Goal: Transaction & Acquisition: Book appointment/travel/reservation

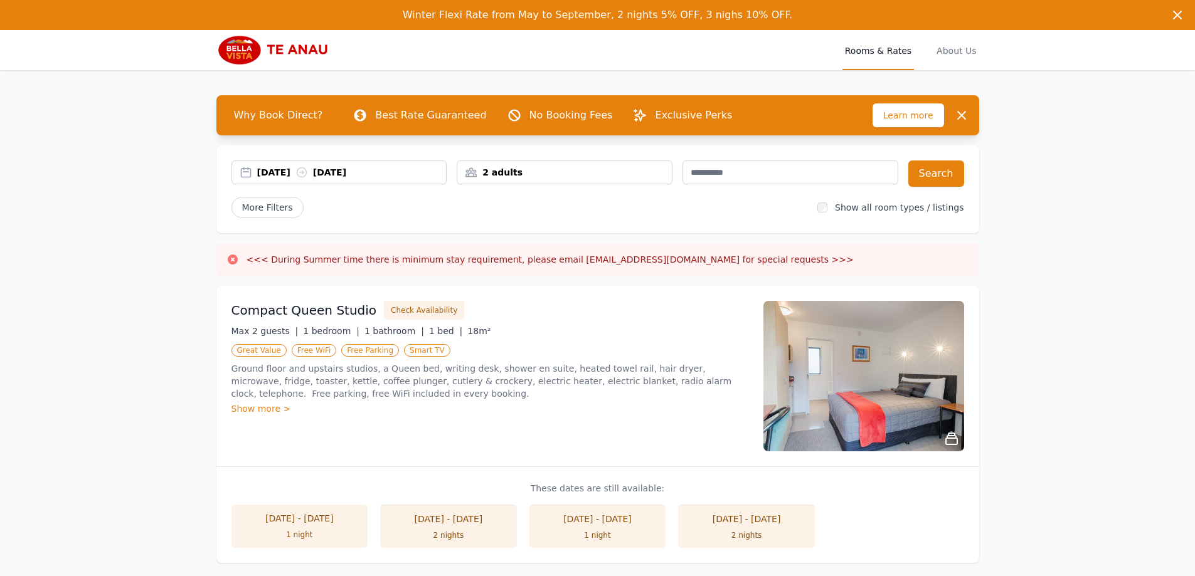
click at [295, 177] on div "[DATE] [DATE]" at bounding box center [351, 172] width 189 height 13
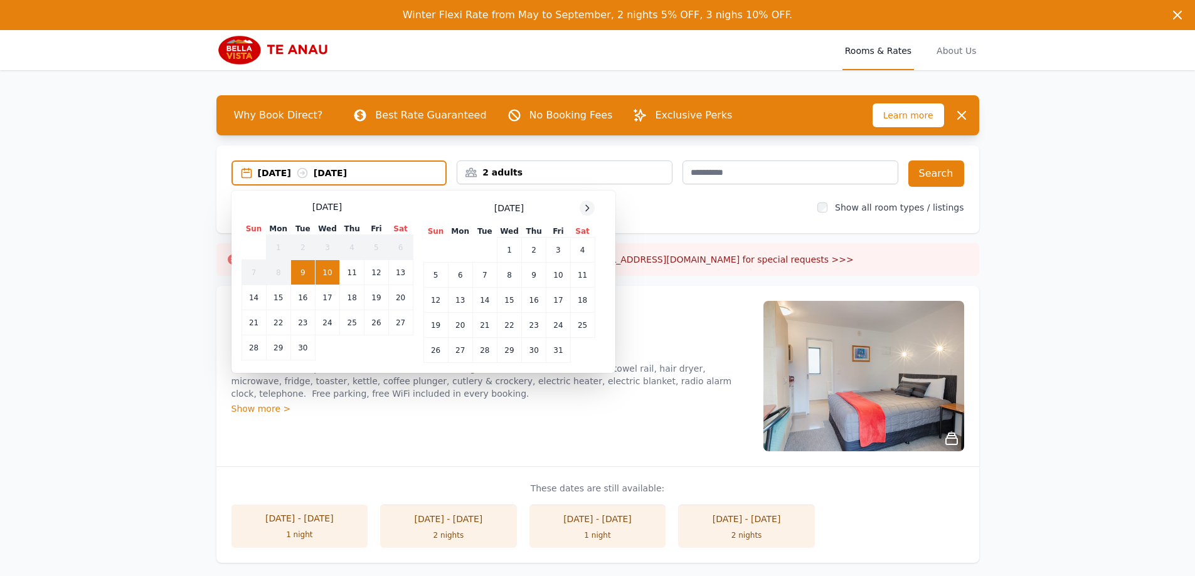
click at [586, 204] on icon at bounding box center [587, 208] width 10 height 10
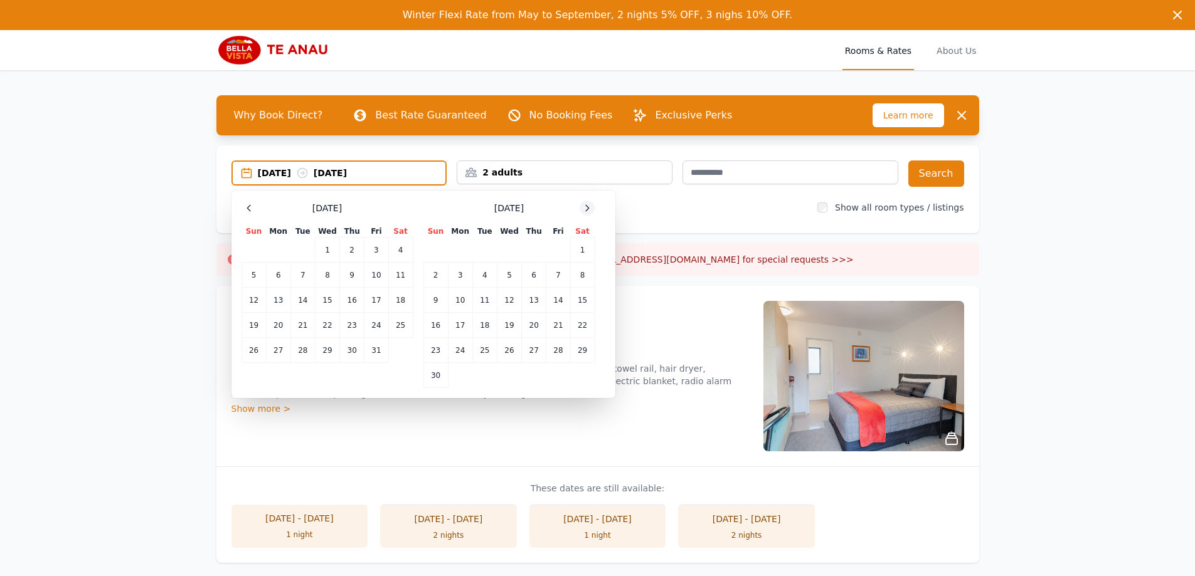
click at [586, 204] on icon at bounding box center [587, 208] width 10 height 10
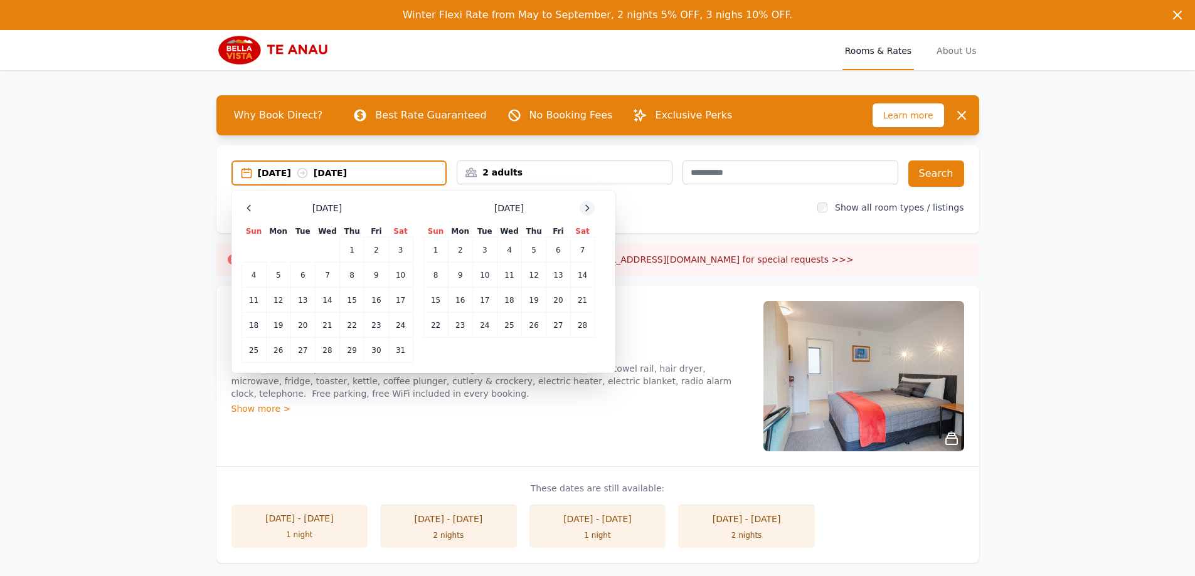
click at [586, 204] on icon at bounding box center [587, 208] width 10 height 10
click at [586, 251] on td "7" at bounding box center [582, 250] width 24 height 25
click at [457, 282] on td "9" at bounding box center [460, 275] width 24 height 25
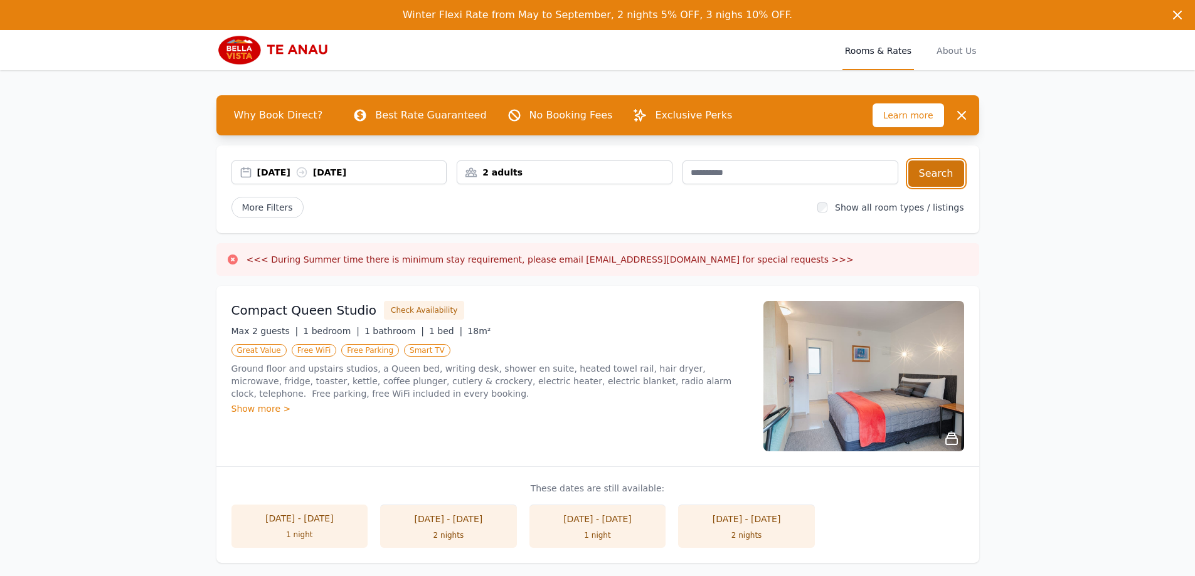
click at [943, 179] on button "Search" at bounding box center [936, 174] width 56 height 26
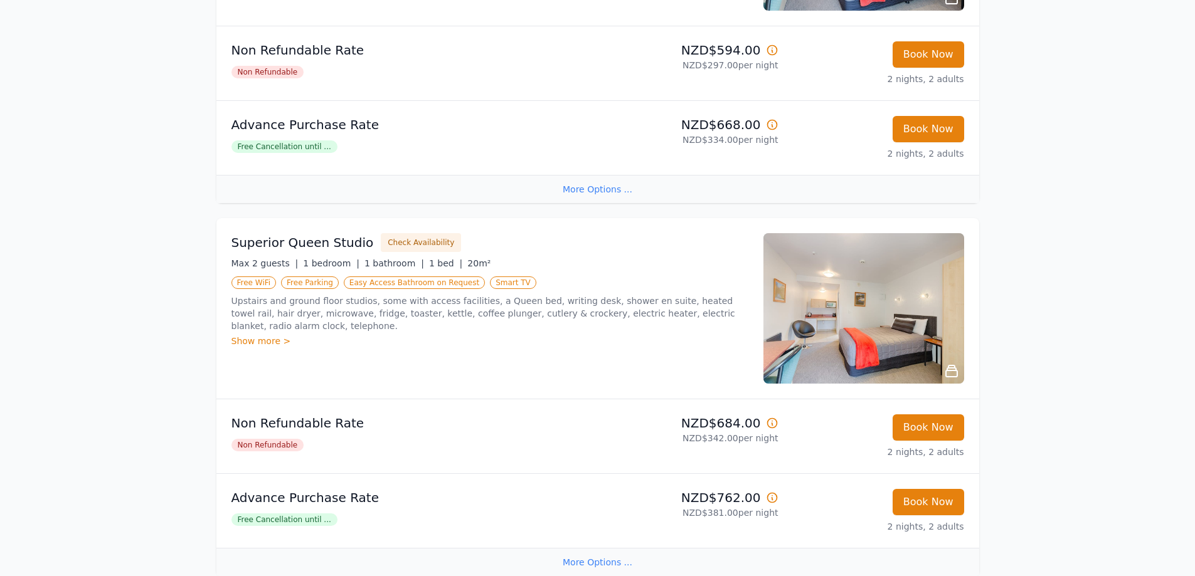
scroll to position [376, 0]
